Goal: Information Seeking & Learning: Check status

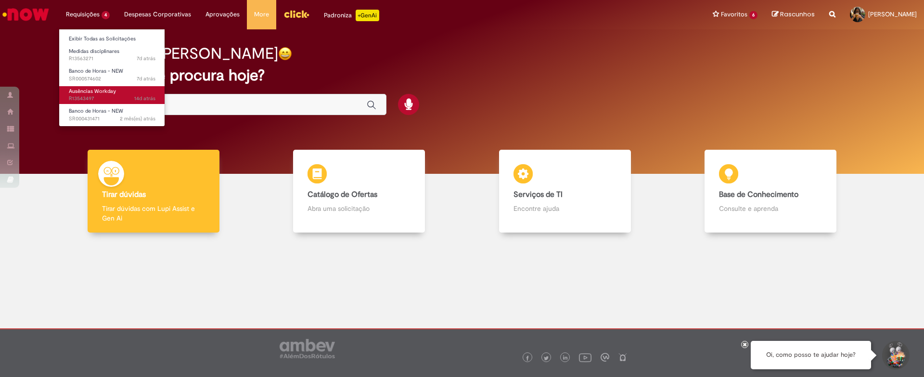
click at [147, 93] on link "Ausências Workday 14d atrás 14 dias atrás R13543497" at bounding box center [112, 95] width 106 height 18
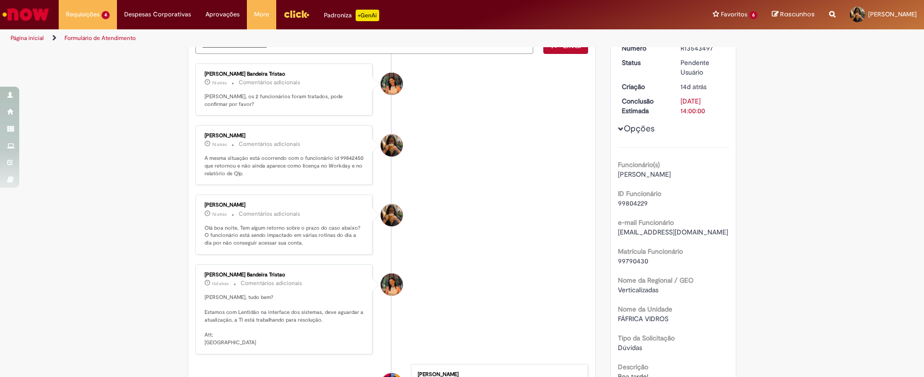
scroll to position [96, 0]
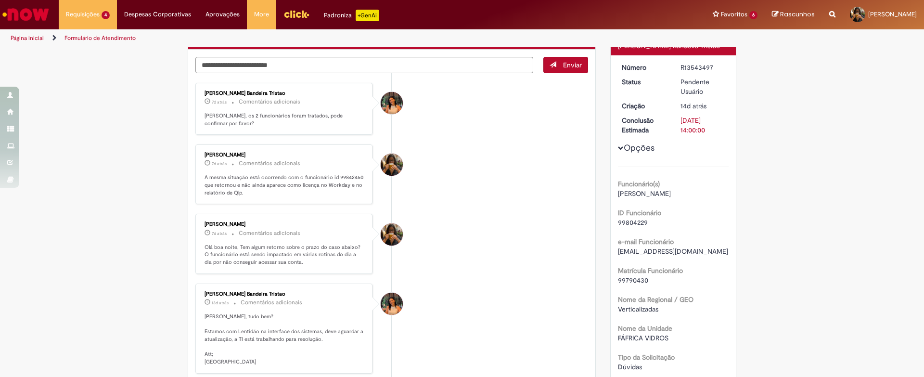
click at [283, 19] on img "Menu Cabeçalho" at bounding box center [296, 14] width 26 height 14
click at [20, 15] on img "Ir para a Homepage" at bounding box center [26, 14] width 50 height 19
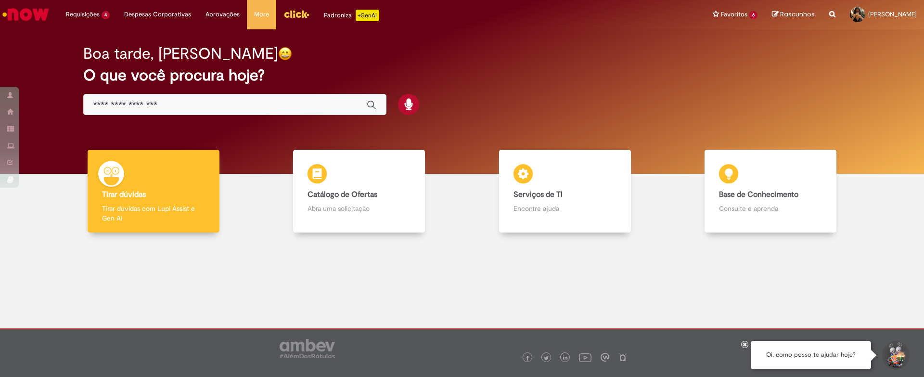
click at [193, 101] on input "Basta digitar aqui" at bounding box center [225, 105] width 264 height 11
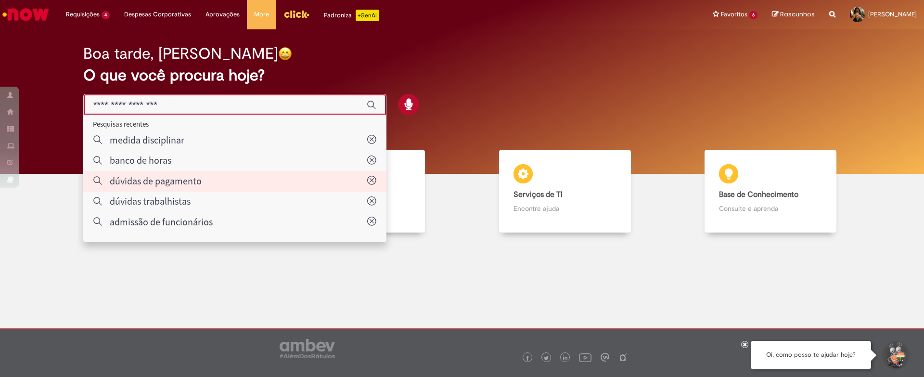
type input "**********"
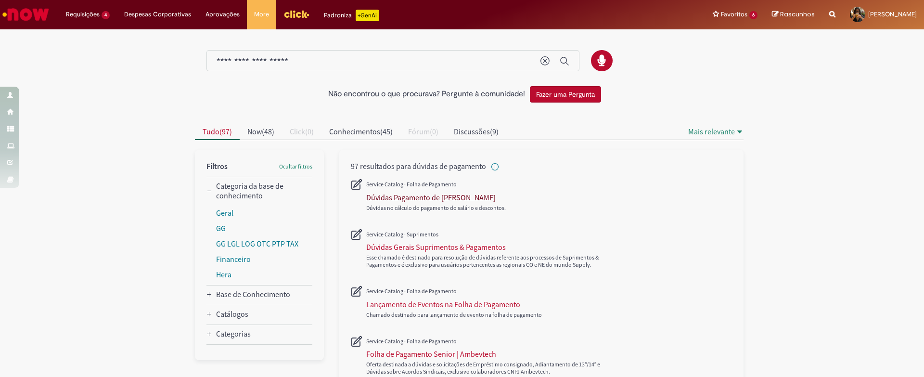
click at [411, 195] on div "Dúvidas Pagamento de Salário" at bounding box center [430, 197] width 129 height 10
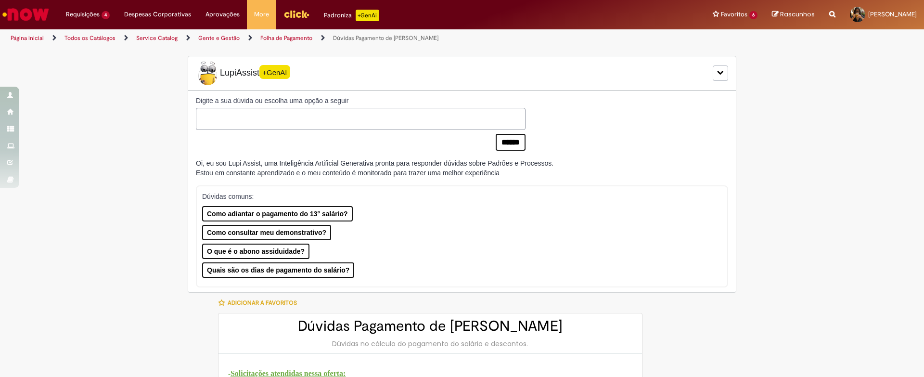
type input "**********"
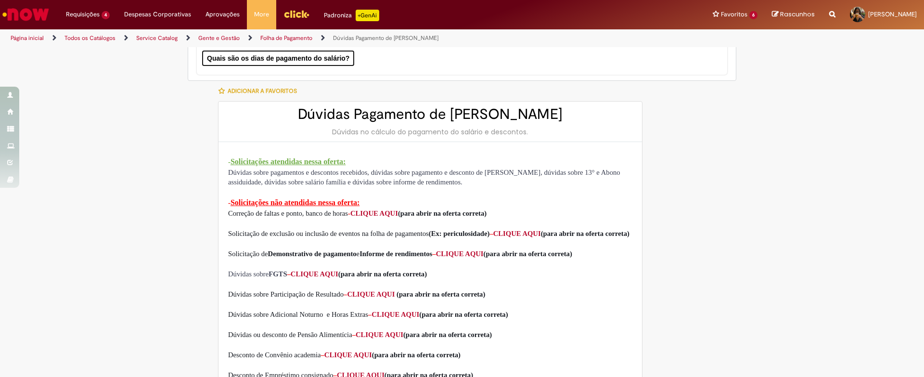
scroll to position [327, 0]
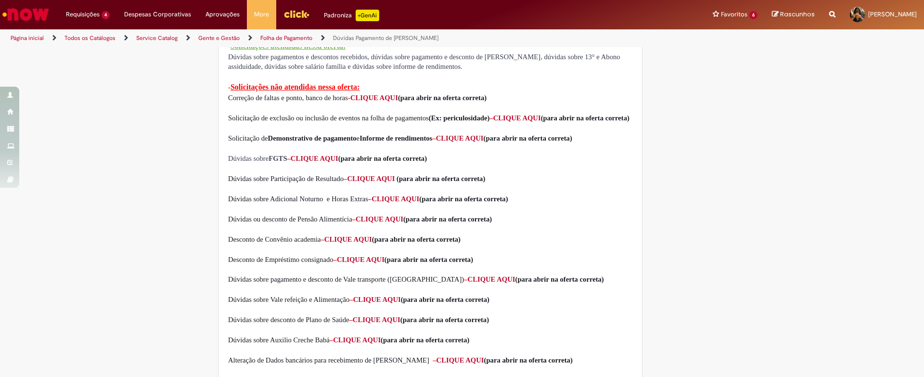
click at [133, 128] on div "LupiAssist +GenAI Digite a sua dúvida ou escolha uma opção a seguir ****** Oi, …" at bounding box center [462, 284] width 924 height 1126
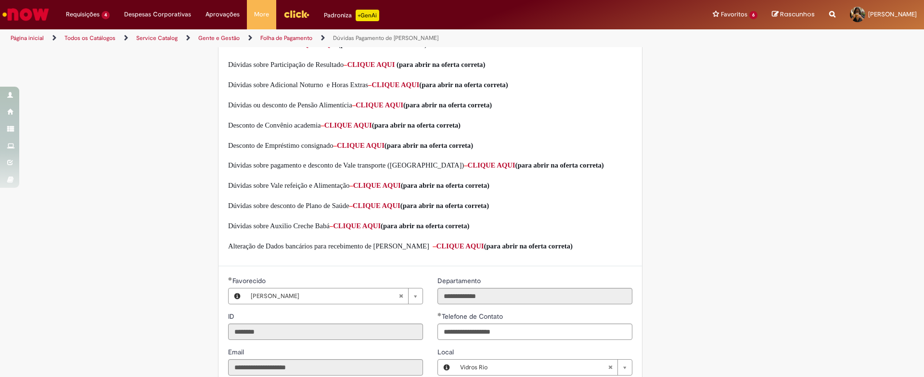
scroll to position [562, 0]
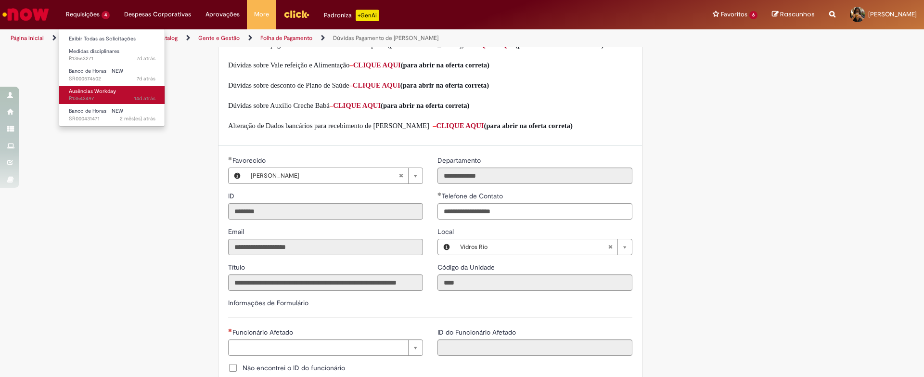
click at [124, 97] on span "14d atrás 14 dias atrás R13543497" at bounding box center [112, 99] width 87 height 8
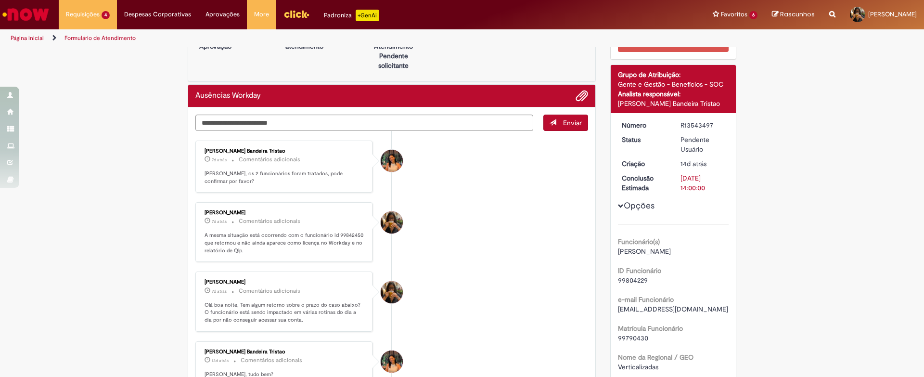
scroll to position [58, 0]
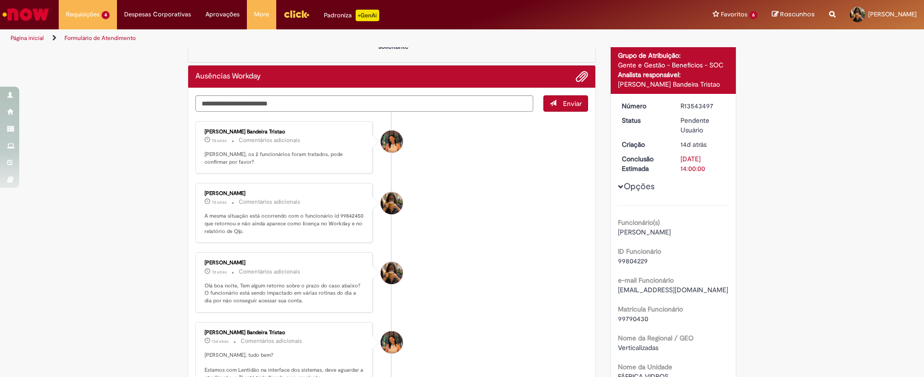
click at [151, 259] on div "Verificar Código de Barras Aguardando Aprovação Aguardando atendimento Em Atend…" at bounding box center [462, 337] width 924 height 694
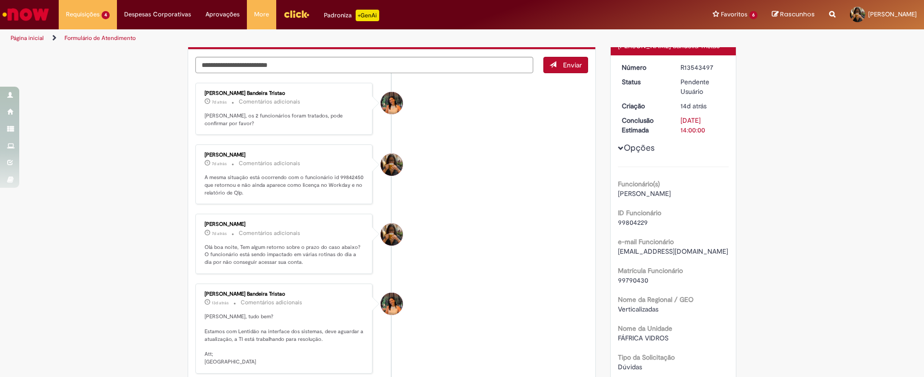
scroll to position [77, 0]
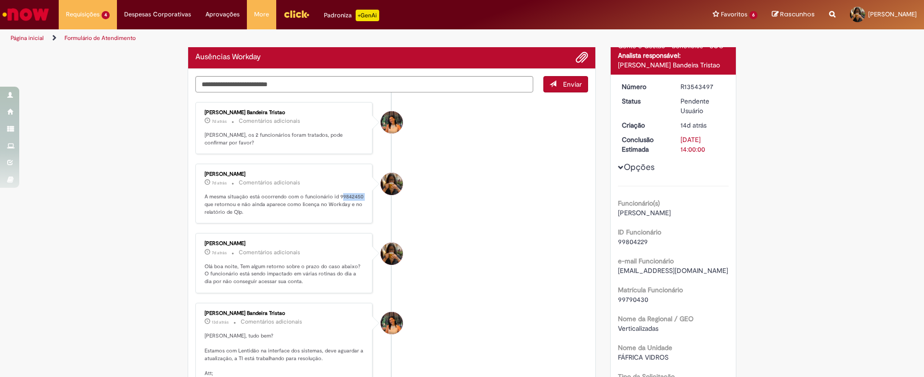
drag, startPoint x: 335, startPoint y: 198, endPoint x: 361, endPoint y: 196, distance: 26.0
click at [361, 196] on div "Gabriela Mourao Claudino 7d atrás 7 dias atrás Comentários adicionais A mesma s…" at bounding box center [283, 194] width 171 height 54
copy p "9842450"
